Goal: Book appointment/travel/reservation

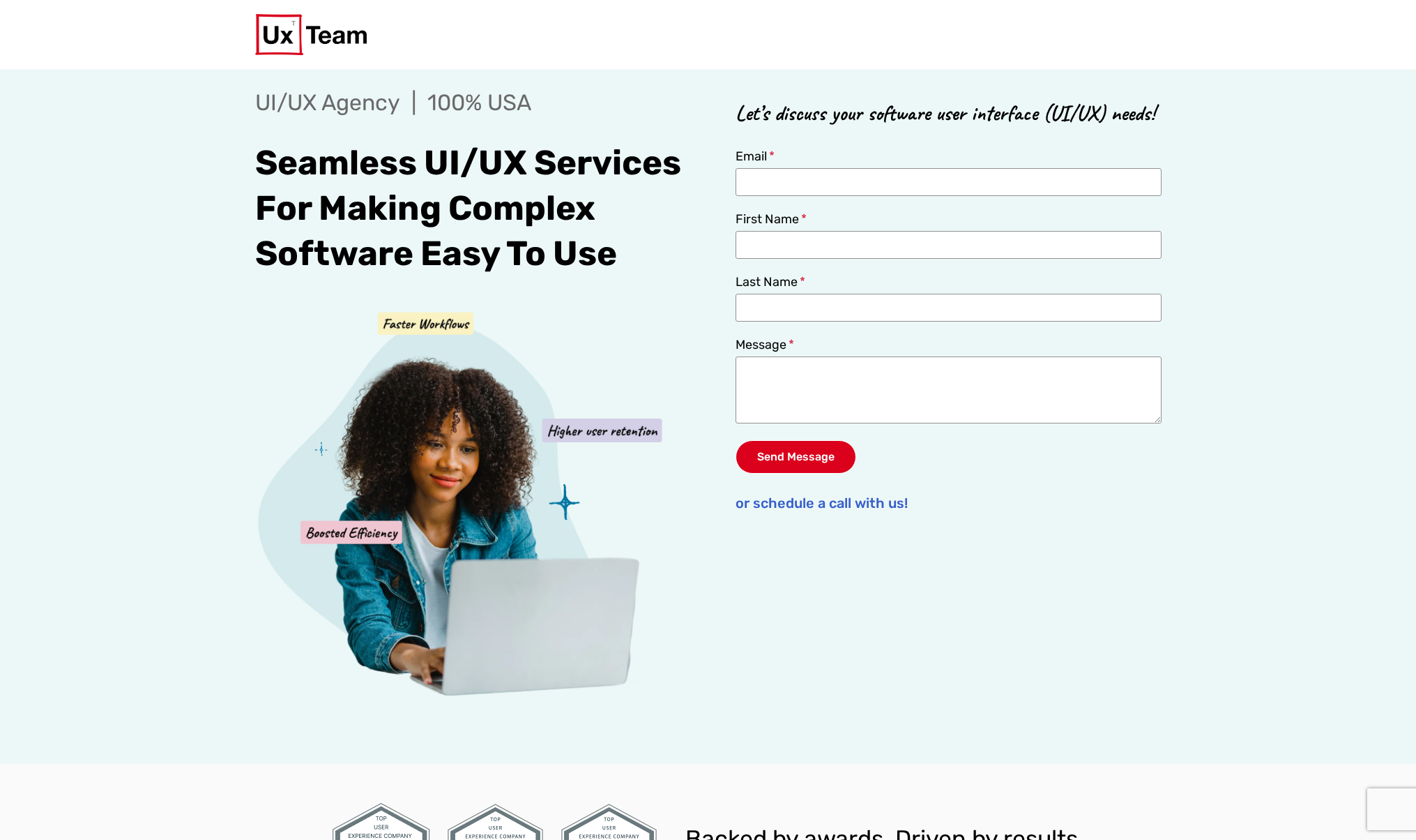
click at [1293, 398] on div "Book a meeting UI/UX Agency | 100% USA Seamless UI/UX Services For Making Compl…" at bounding box center [708, 416] width 1416 height 694
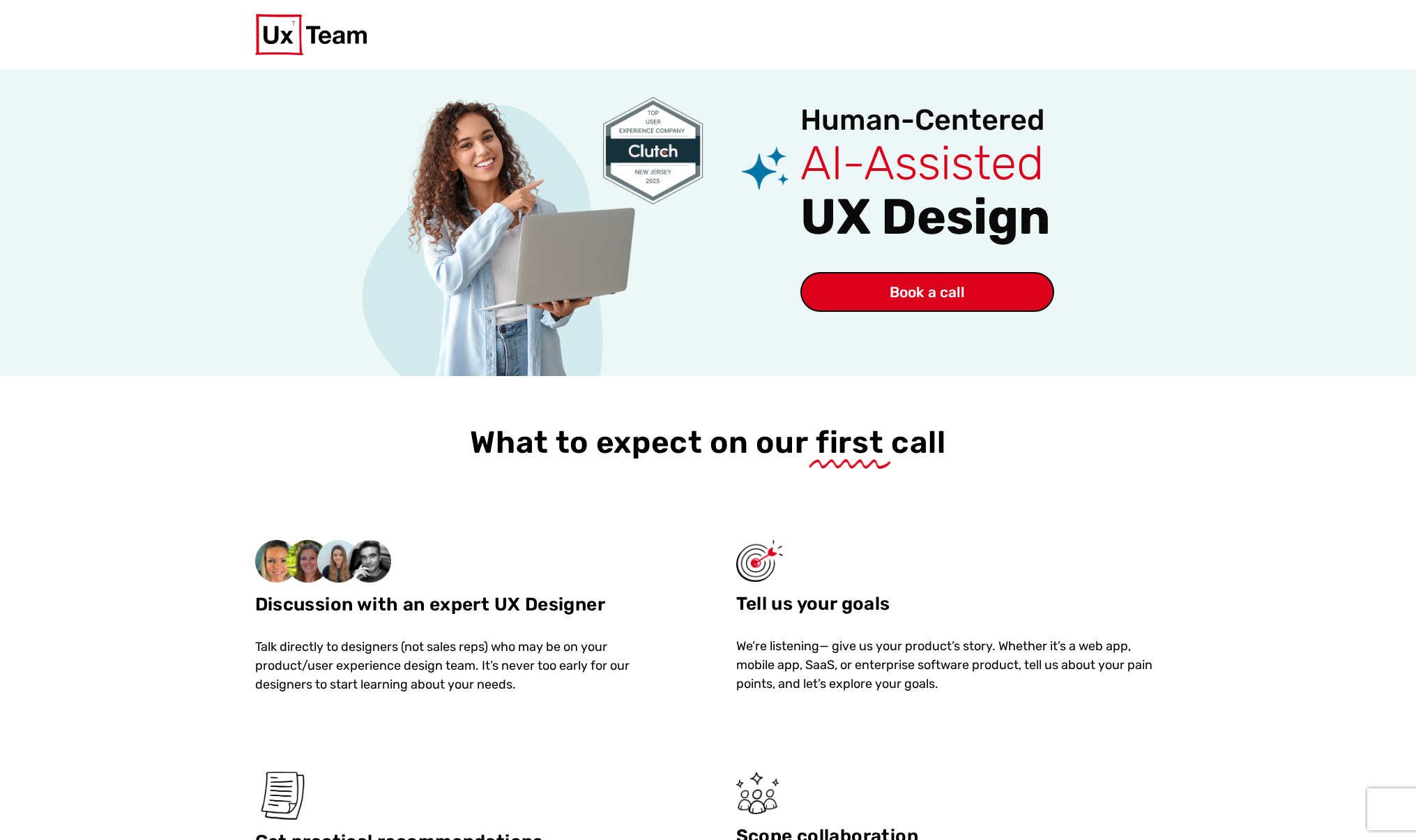
click at [1369, 44] on div at bounding box center [708, 34] width 1416 height 69
